Goal: Navigation & Orientation: Find specific page/section

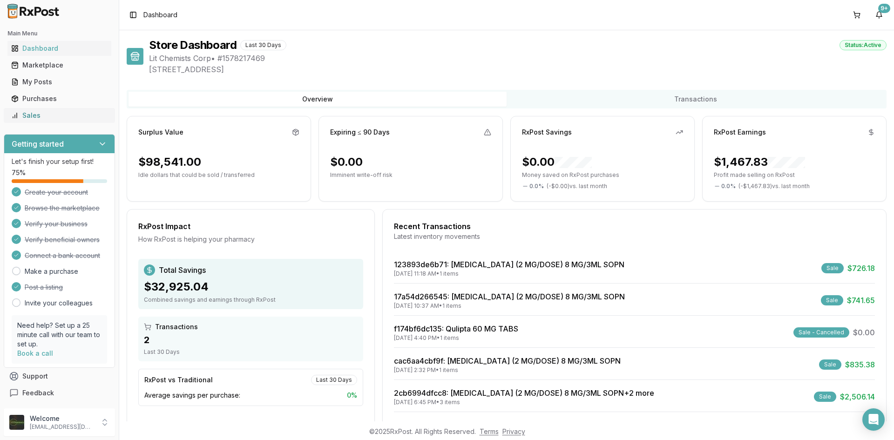
drag, startPoint x: 0, startPoint y: 0, endPoint x: 54, endPoint y: 115, distance: 126.5
click at [54, 115] on div "Sales" at bounding box center [59, 115] width 96 height 9
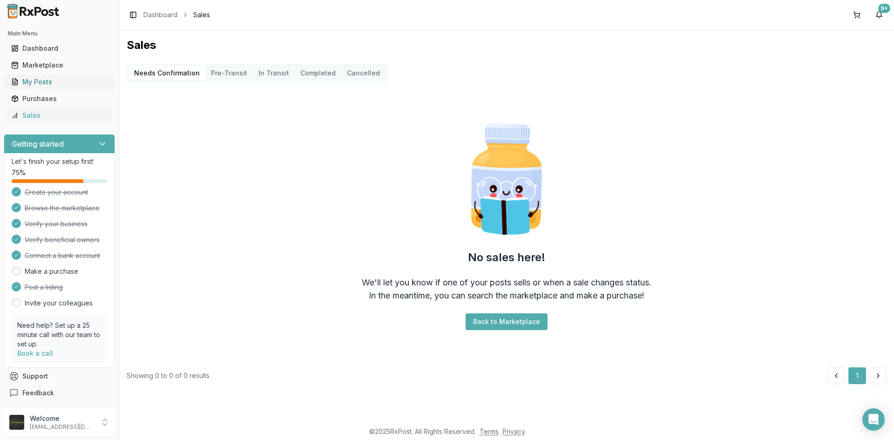
click at [59, 87] on link "My Posts" at bounding box center [59, 82] width 104 height 17
